Goal: Task Accomplishment & Management: Complete application form

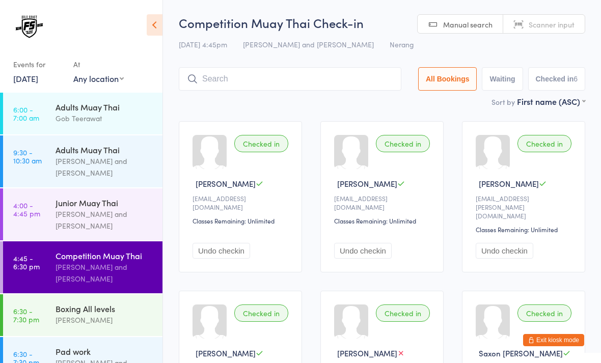
click at [277, 78] on input "search" at bounding box center [290, 78] width 222 height 23
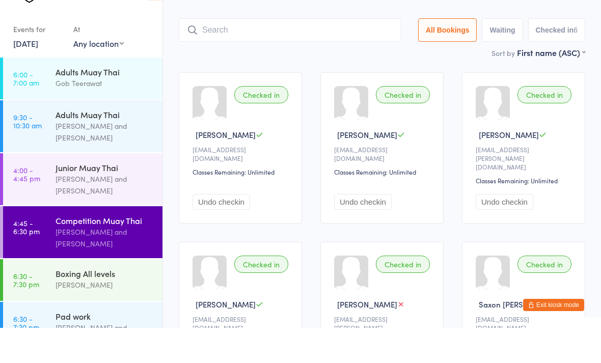
scroll to position [33, 0]
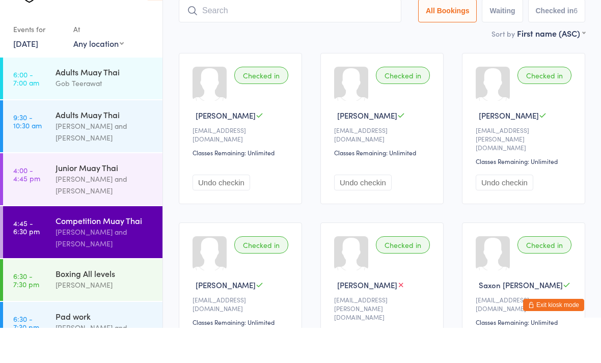
click at [114, 314] on div "[PERSON_NAME]" at bounding box center [104, 320] width 98 height 12
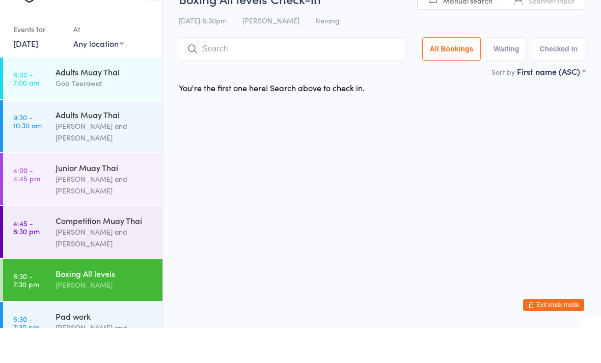
click at [72, 357] on div "Brandon Baresic and Gob Teerawat" at bounding box center [104, 368] width 98 height 23
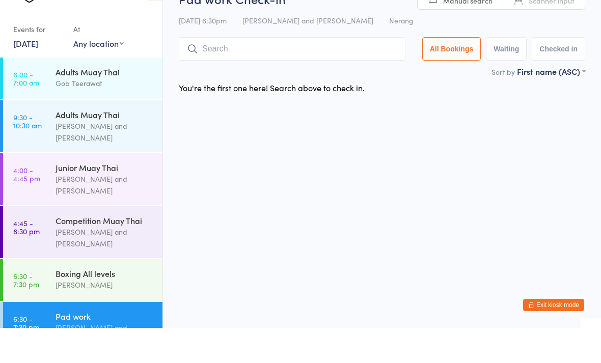
click at [290, 72] on input "search" at bounding box center [292, 83] width 227 height 23
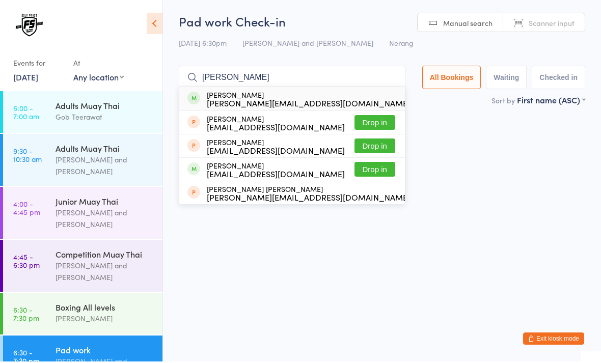
type input "Jesse"
click at [410, 102] on button "Drop in" at bounding box center [430, 100] width 41 height 15
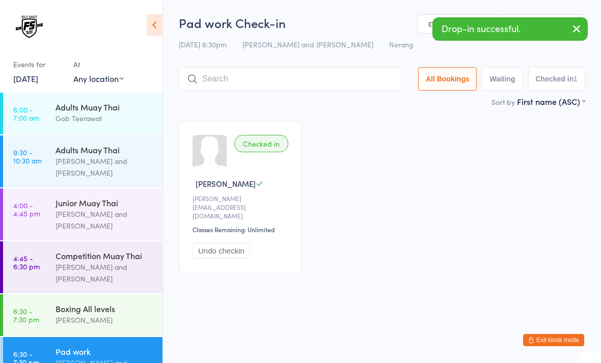
click at [577, 27] on icon "button" at bounding box center [576, 28] width 12 height 13
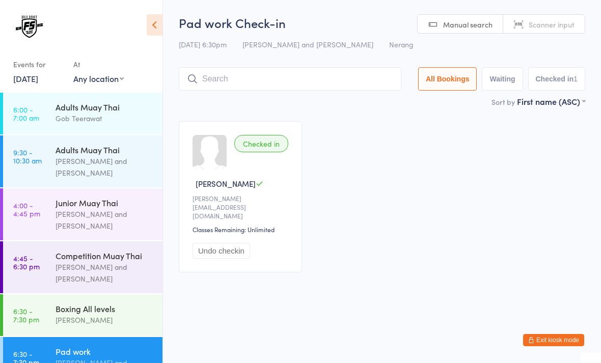
click at [537, 27] on span "Scanner input" at bounding box center [551, 24] width 46 height 10
type input "1071"
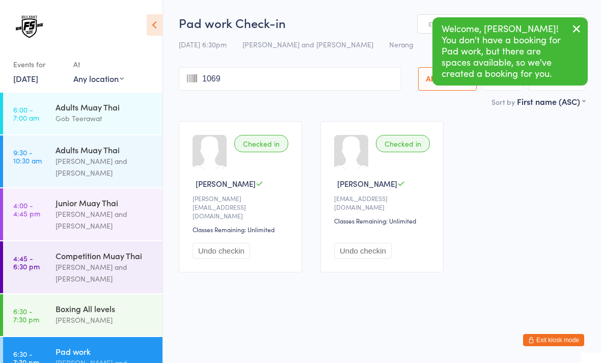
type input "1069"
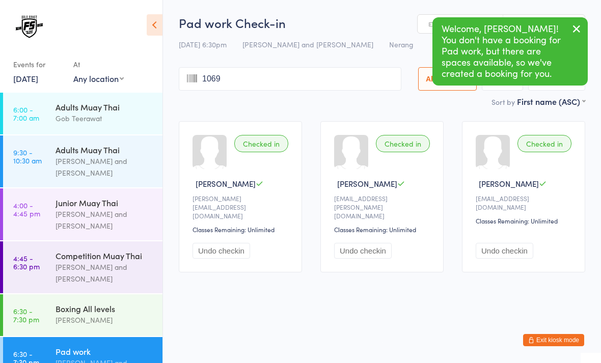
type input "1069"
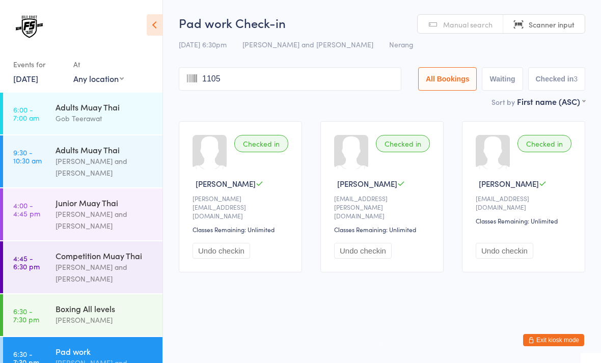
type input "1105"
type input "1073"
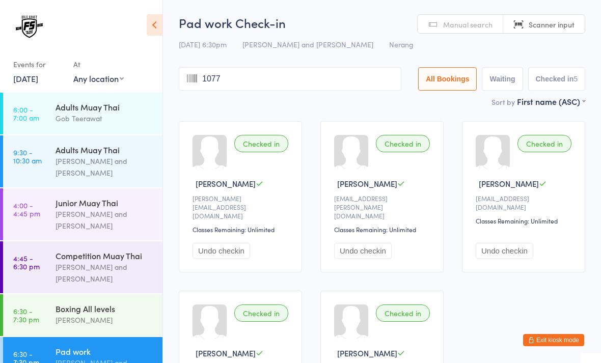
type input "1077"
type input "1039"
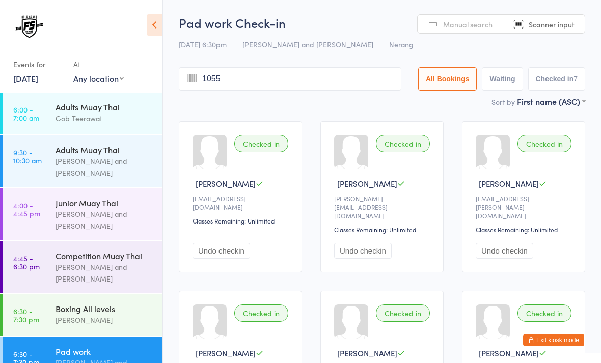
type input "1055"
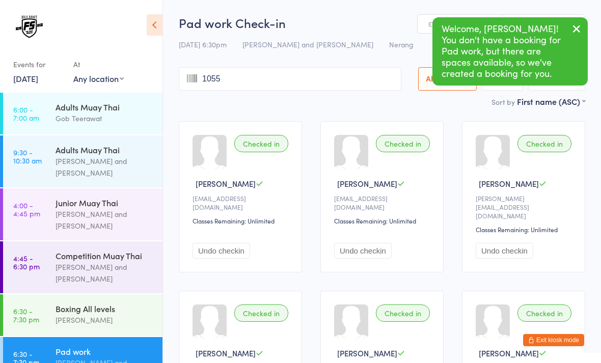
type input "1055"
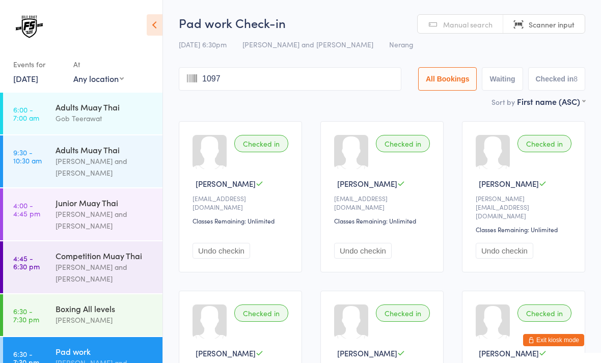
type input "1097"
type input "1047"
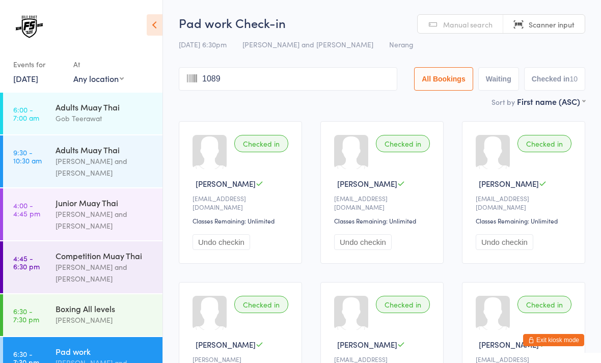
type input "1089"
type input "1250"
type input "1117"
click at [552, 338] on button "Exit kiosk mode" at bounding box center [553, 340] width 61 height 12
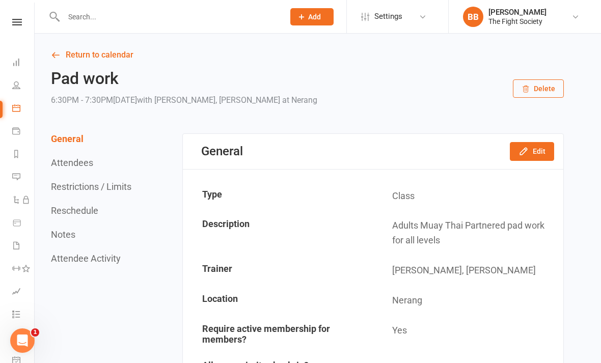
click at [194, 13] on input "text" at bounding box center [169, 17] width 216 height 14
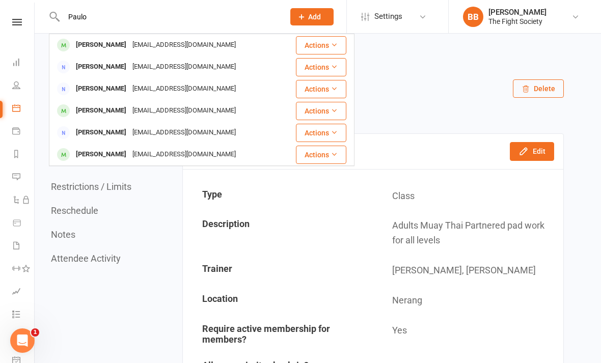
type input "Paulo"
click at [202, 42] on div "[EMAIL_ADDRESS][DOMAIN_NAME]" at bounding box center [183, 45] width 109 height 15
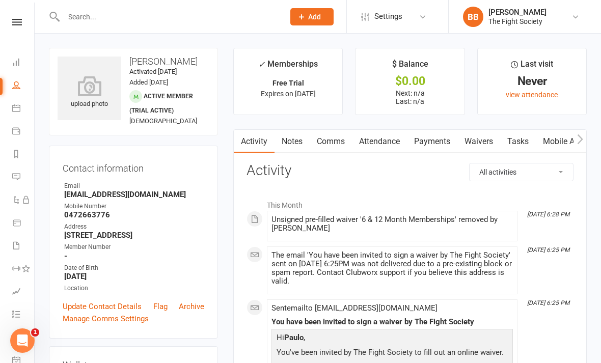
click at [484, 140] on link "Waivers" at bounding box center [478, 141] width 43 height 23
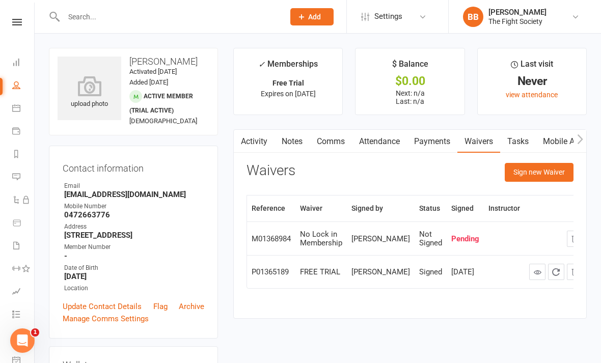
click at [548, 174] on button "Sign new Waiver" at bounding box center [539, 172] width 69 height 18
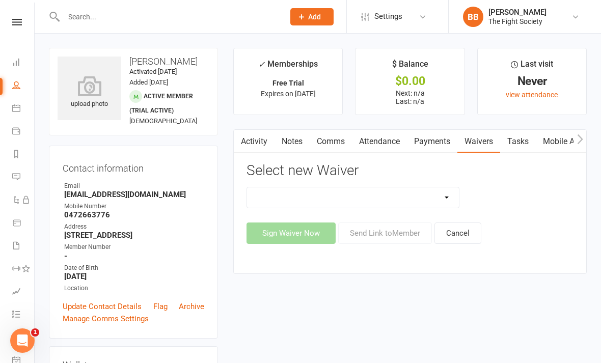
click at [412, 206] on select "6 & 12 Month Memberships Foundation Membership FREE TRIAL No Lock in Membership" at bounding box center [353, 197] width 212 height 20
select select "12618"
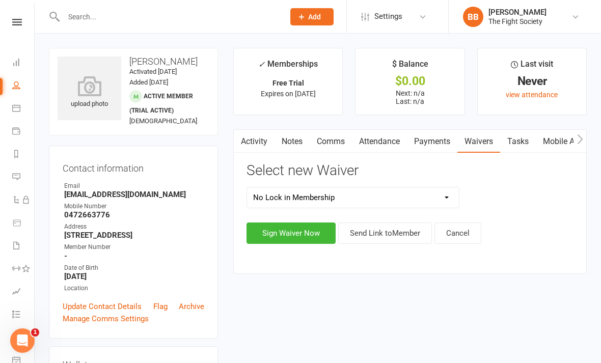
click at [314, 234] on button "Sign Waiver Now" at bounding box center [290, 232] width 89 height 21
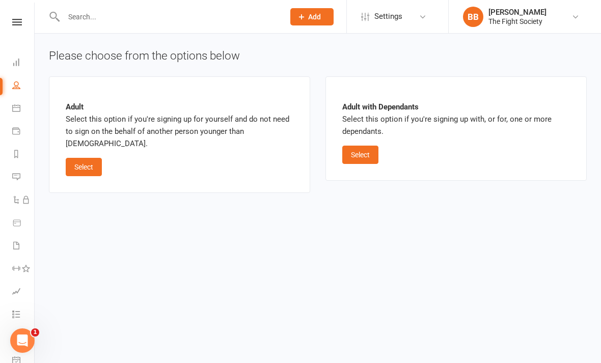
click at [81, 158] on button "Select" at bounding box center [84, 167] width 36 height 18
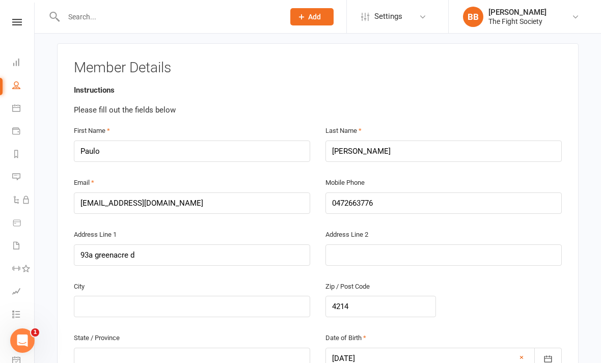
scroll to position [182, 0]
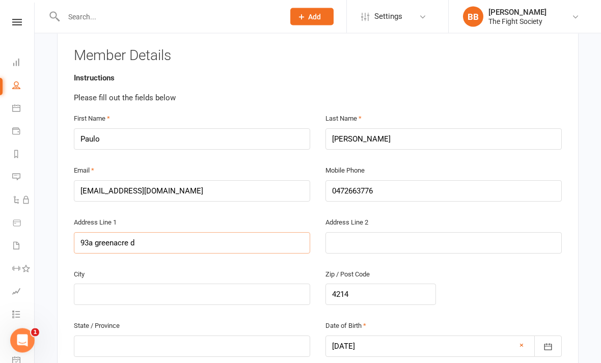
click at [165, 239] on input "93a greenacre d" at bounding box center [192, 243] width 236 height 21
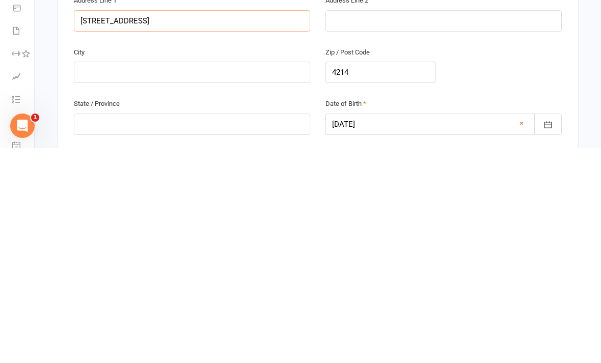
scroll to position [190, 0]
type input "[STREET_ADDRESS]"
click at [257, 276] on input "text" at bounding box center [192, 286] width 236 height 21
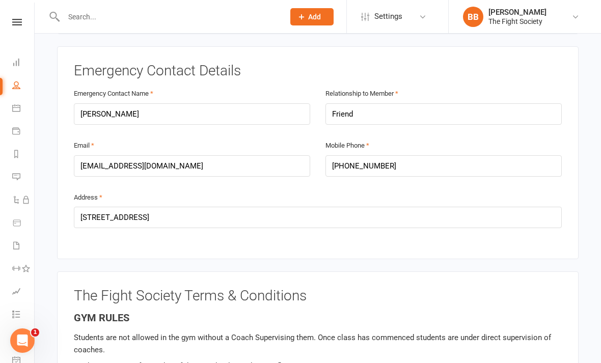
scroll to position [537, 0]
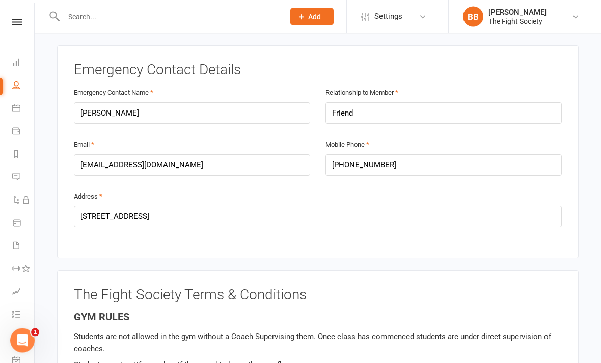
type input "Parkwood"
click at [465, 314] on h4 "GYM RULES" at bounding box center [318, 317] width 488 height 11
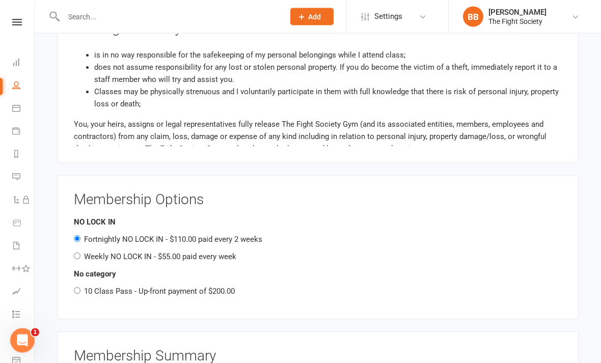
scroll to position [978, 0]
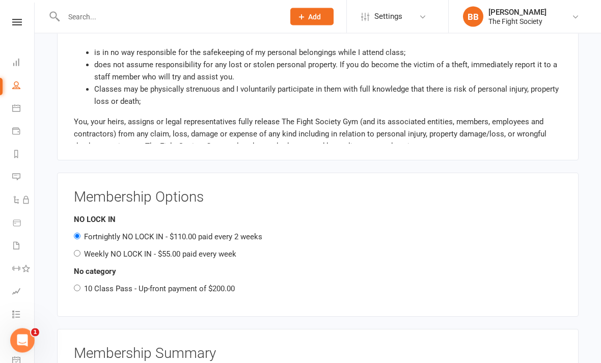
click at [78, 250] on input "Weekly NO LOCK IN - $55.00 paid every week" at bounding box center [77, 253] width 7 height 7
radio input "true"
radio input "false"
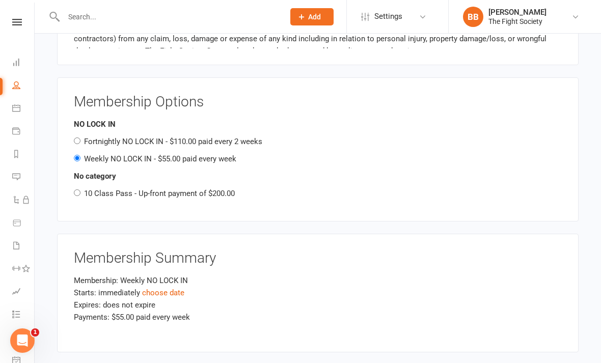
scroll to position [1082, 0]
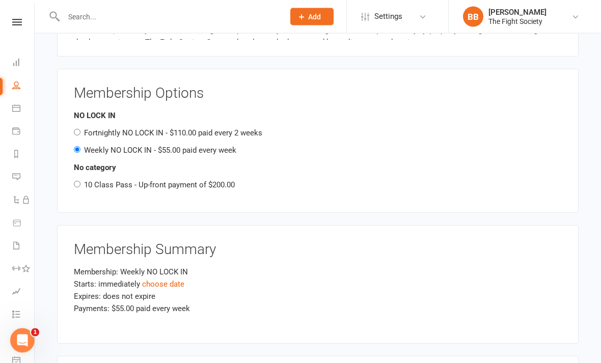
click at [168, 280] on link "choose date" at bounding box center [163, 284] width 42 height 9
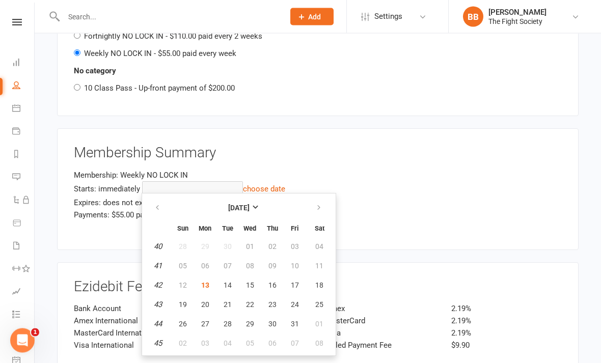
scroll to position [1180, 0]
click at [225, 285] on span "14" at bounding box center [227, 284] width 8 height 8
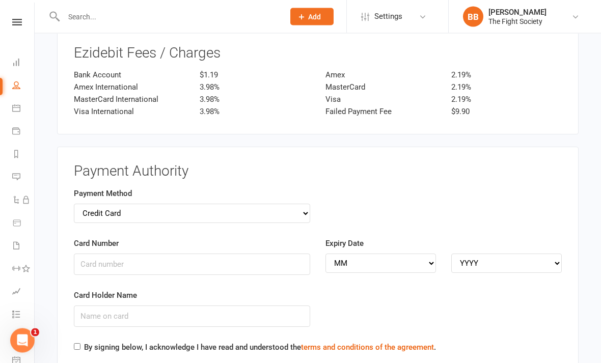
scroll to position [1421, 0]
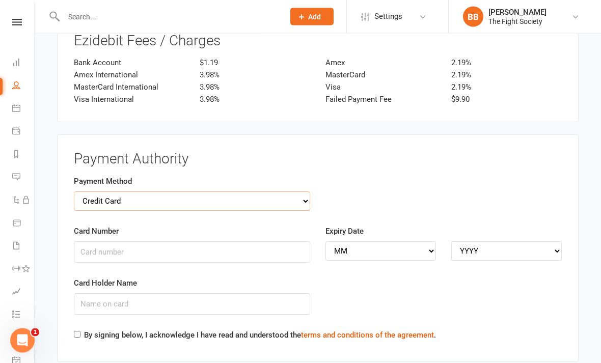
click at [255, 192] on select "Credit Card Bank Account" at bounding box center [192, 201] width 236 height 19
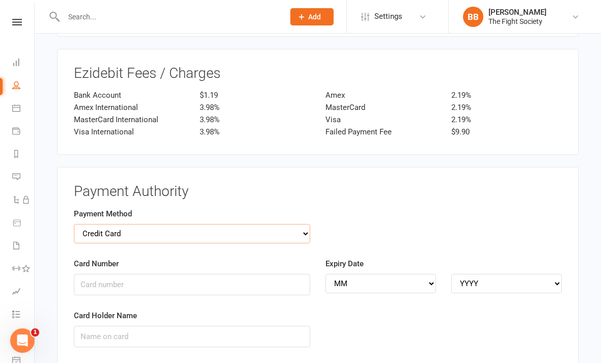
scroll to position [1361, 0]
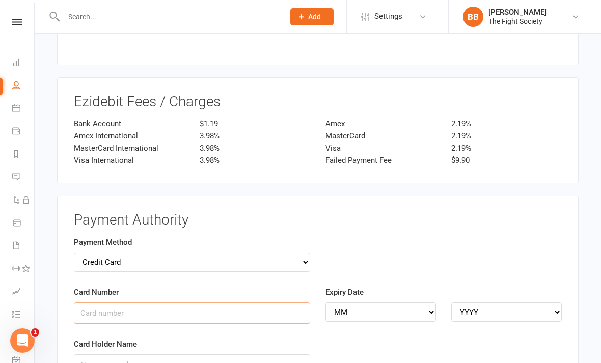
click at [192, 305] on input "Card Number" at bounding box center [192, 312] width 236 height 21
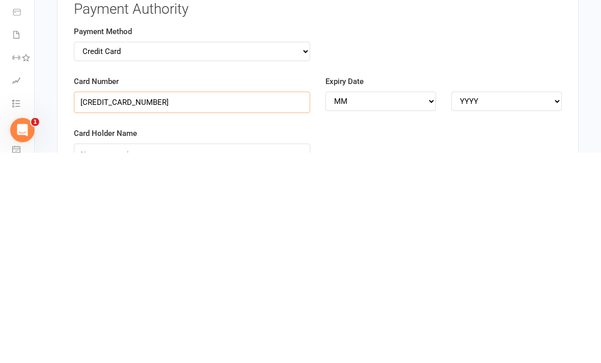
type input "[CREDIT_CARD_NUMBER]"
click at [394, 302] on select "MM 01 02 03 04 05 06 07 08 09 10 11 12" at bounding box center [380, 311] width 110 height 19
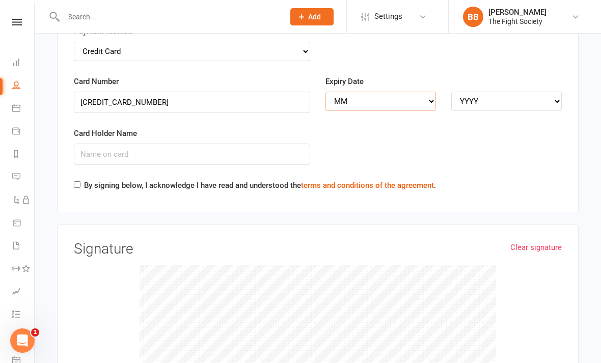
select select "03"
click at [496, 92] on select "YYYY 2025 2026 2027 2028 2029 2030 2031 2032 2033 2034" at bounding box center [506, 101] width 110 height 19
click at [528, 92] on select "YYYY 2025 2026 2027 2028 2029 2030 2031 2032 2033 2034" at bounding box center [506, 101] width 110 height 19
select select "2026"
click at [204, 150] on input "Card Holder Name" at bounding box center [192, 154] width 236 height 21
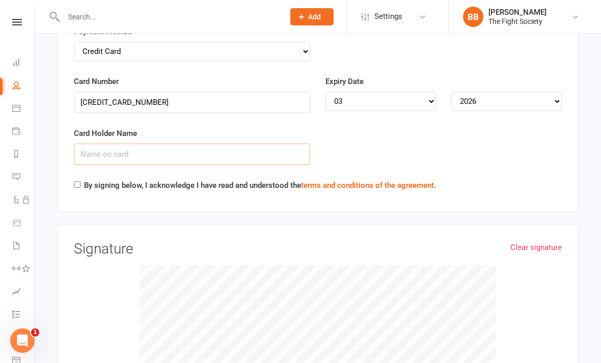
scroll to position [1571, 0]
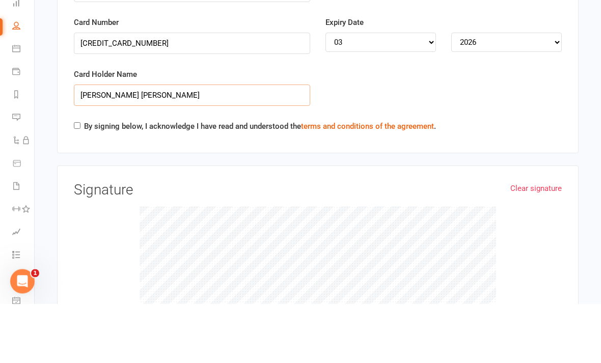
type input "[PERSON_NAME] [PERSON_NAME]"
click at [77, 182] on input "By signing below, I acknowledge I have read and understood the terms and condit…" at bounding box center [77, 185] width 7 height 7
checkbox input "true"
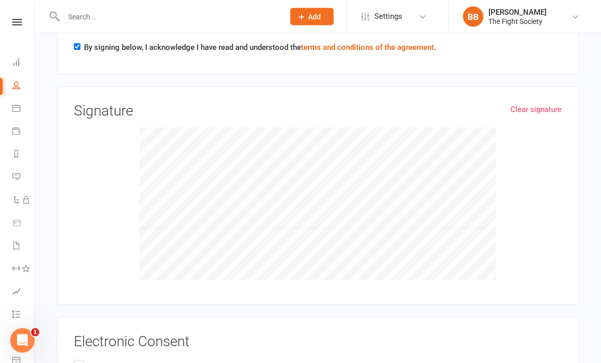
scroll to position [1815, 0]
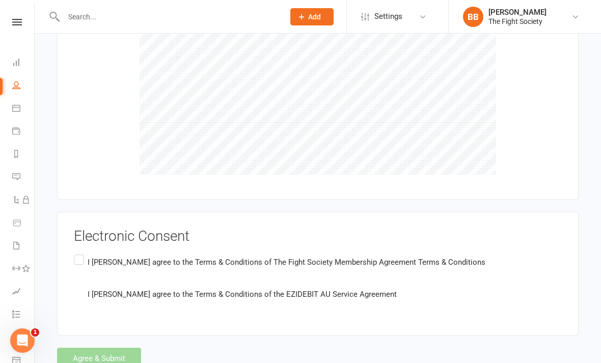
click at [79, 253] on label "I [PERSON_NAME] agree to the Terms & Conditions of The Fight Society Membership…" at bounding box center [279, 279] width 411 height 52
click at [79, 253] on input "I [PERSON_NAME] agree to the Terms & Conditions of The Fight Society Membership…" at bounding box center [77, 253] width 7 height 0
click at [109, 348] on button "Agree & Submit" at bounding box center [99, 358] width 84 height 21
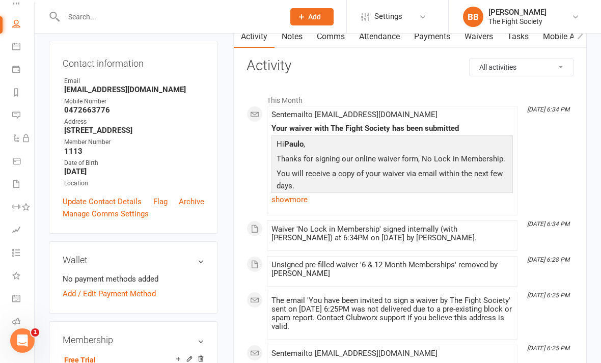
scroll to position [61, 0]
click at [13, 350] on link "Class check-in" at bounding box center [23, 345] width 23 height 23
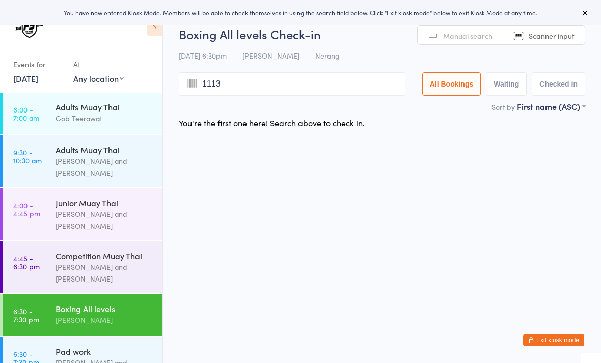
type input "1113"
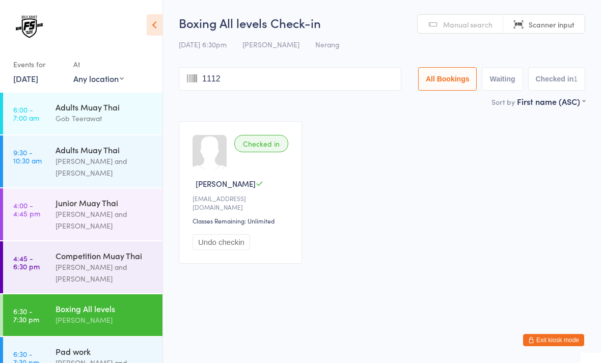
type input "1112"
